Goal: Task Accomplishment & Management: Use online tool/utility

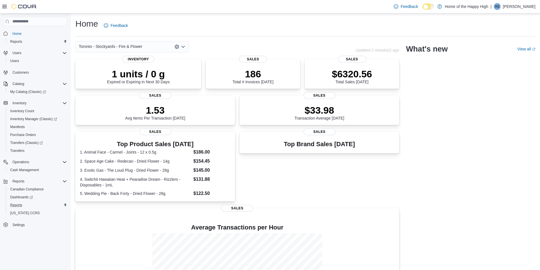
click at [27, 203] on div "Reports" at bounding box center [37, 205] width 59 height 7
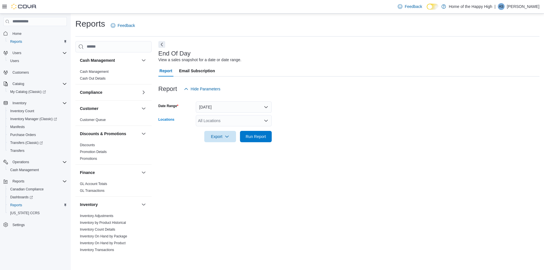
click at [206, 116] on div "All Locations" at bounding box center [234, 120] width 76 height 11
type input "****"
click at [217, 128] on span "Choose from the following options" at bounding box center [216, 131] width 6 height 6
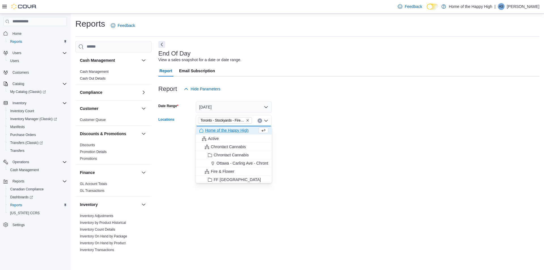
click at [224, 190] on div "End Of Day View a sales snapshot for a date or date range. Report Email Subscri…" at bounding box center [348, 148] width 381 height 214
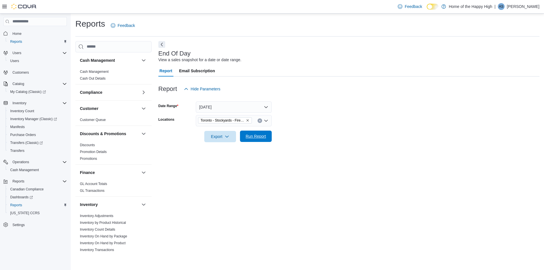
click at [248, 133] on span "Run Report" at bounding box center [255, 136] width 25 height 11
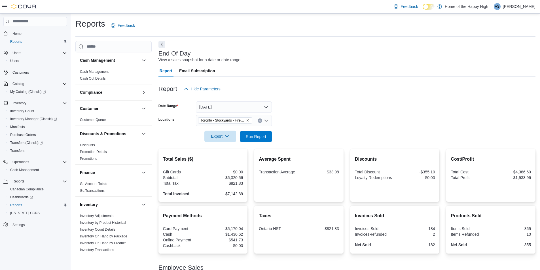
click at [215, 139] on span "Export" at bounding box center [220, 136] width 25 height 11
click at [224, 156] on button "Export to Pdf" at bounding box center [221, 159] width 32 height 11
